Goal: Check status

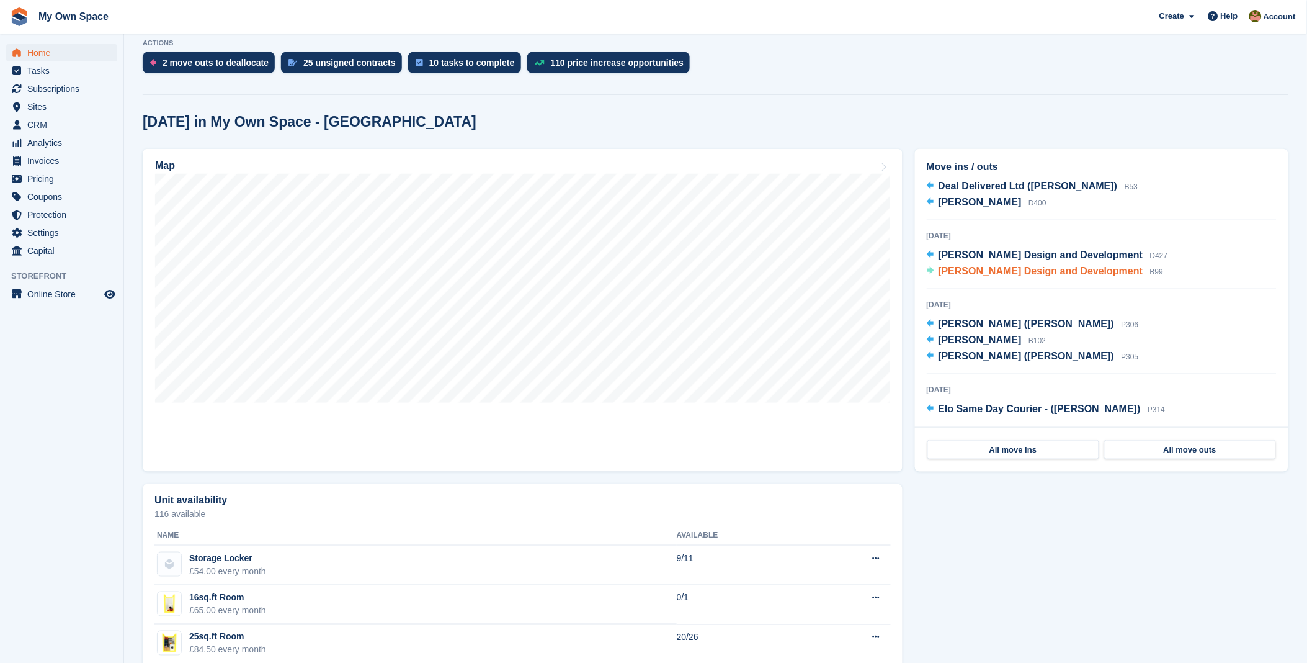
scroll to position [275, 0]
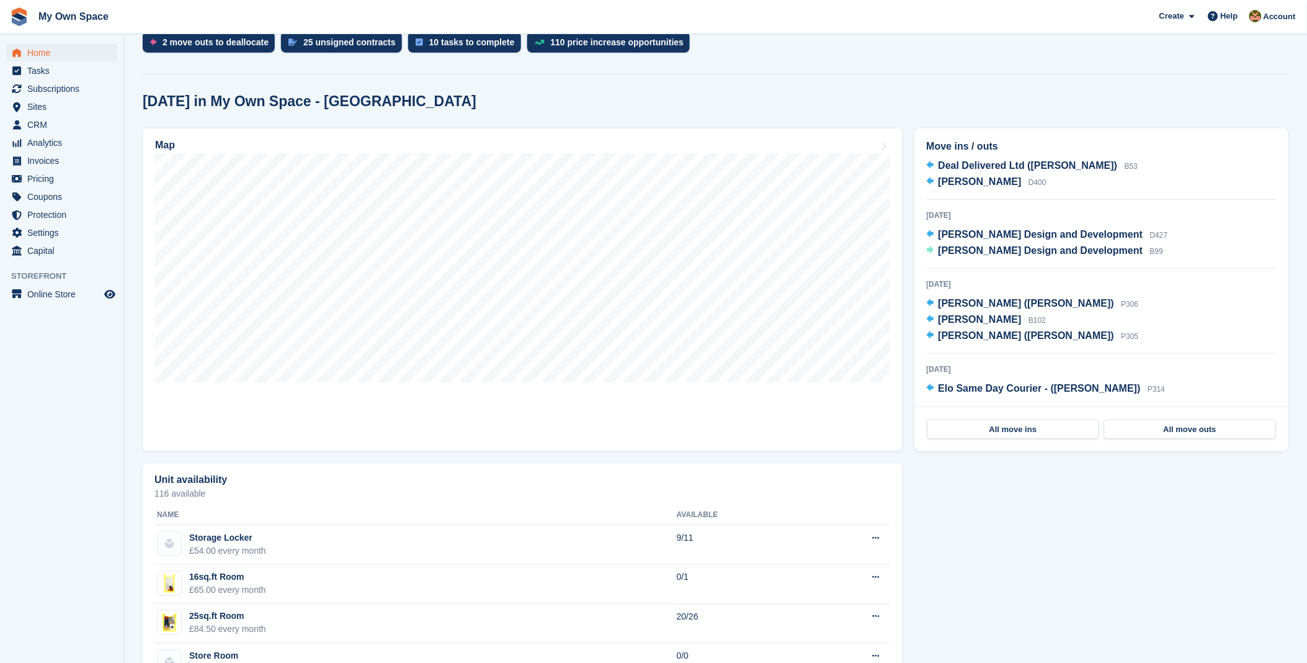
click at [1034, 315] on div "[DATE] [PERSON_NAME] ([PERSON_NAME]) P306 [PERSON_NAME] B102 [PERSON_NAME] ([PE…" at bounding box center [1102, 315] width 350 height 76
click at [41, 57] on span "Home" at bounding box center [64, 52] width 74 height 17
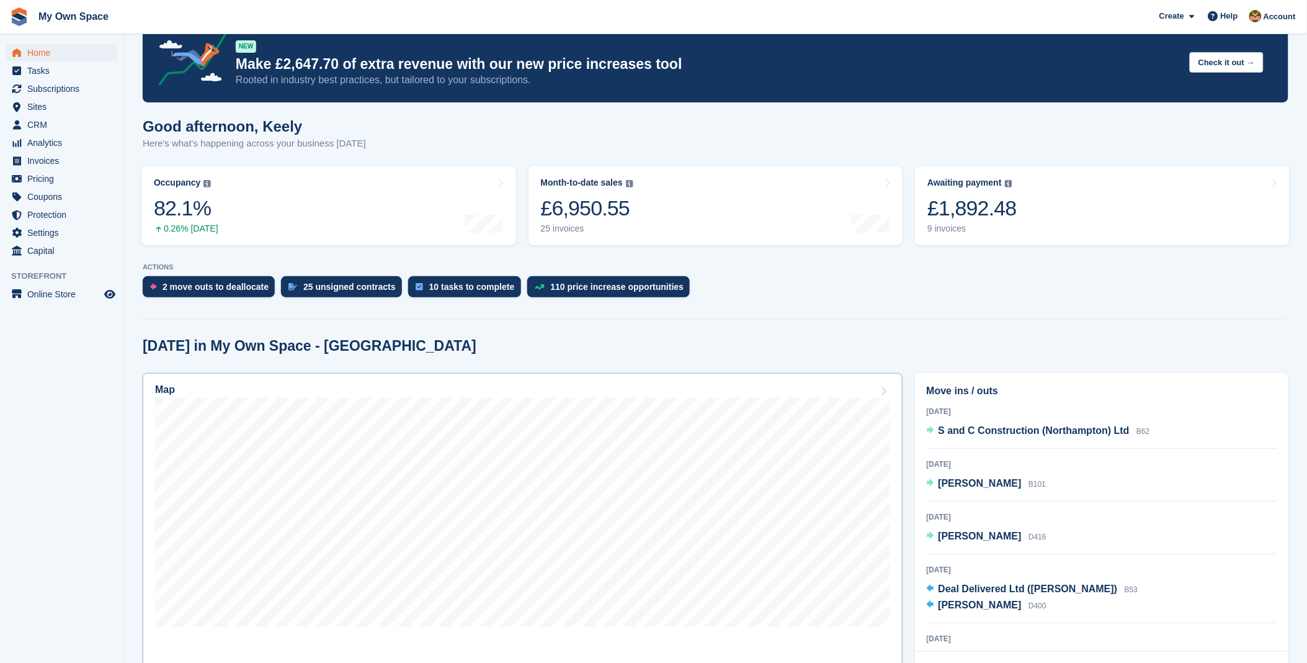
scroll to position [0, 0]
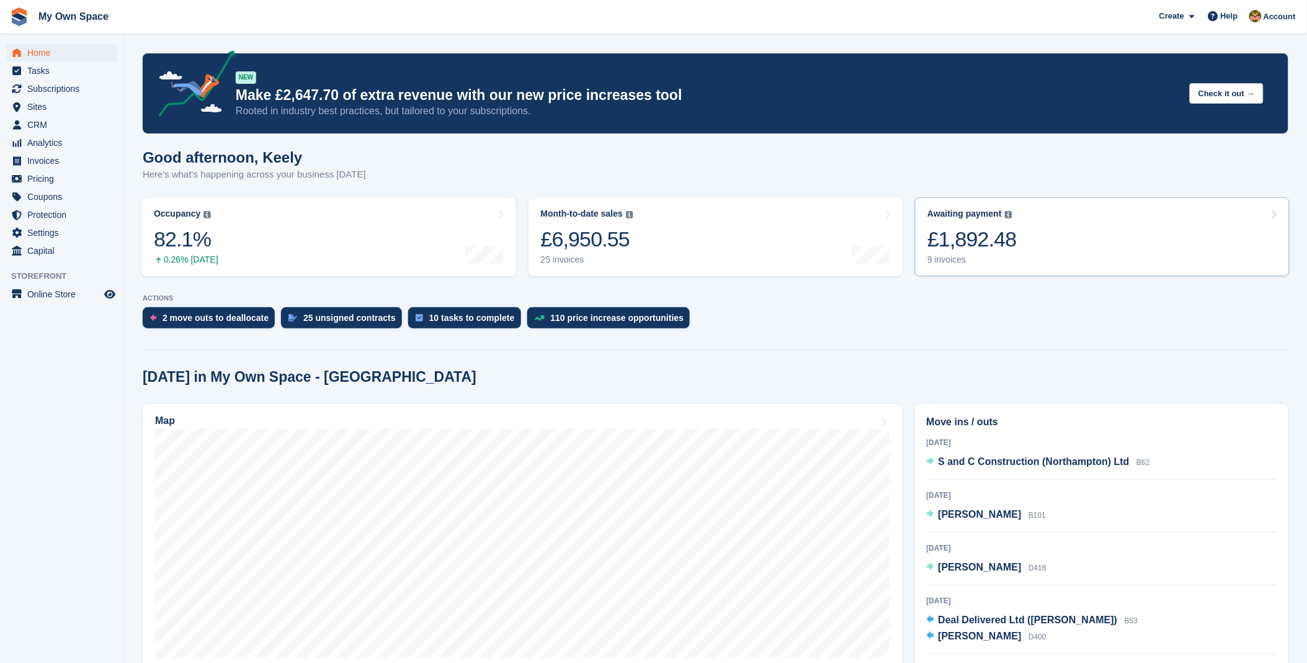
click at [1038, 245] on link "Awaiting payment The total outstanding balance on all open invoices. £1,892.48 …" at bounding box center [1102, 236] width 375 height 79
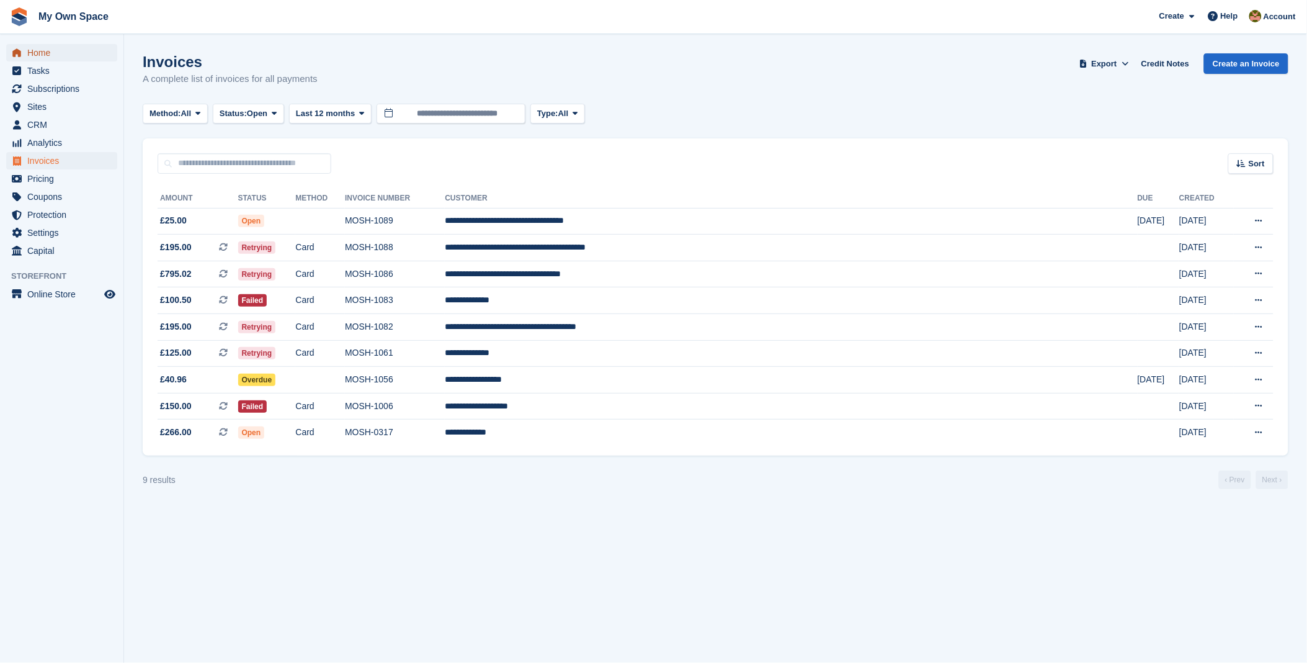
click at [54, 53] on span "Home" at bounding box center [64, 52] width 74 height 17
